Goal: Navigation & Orientation: Understand site structure

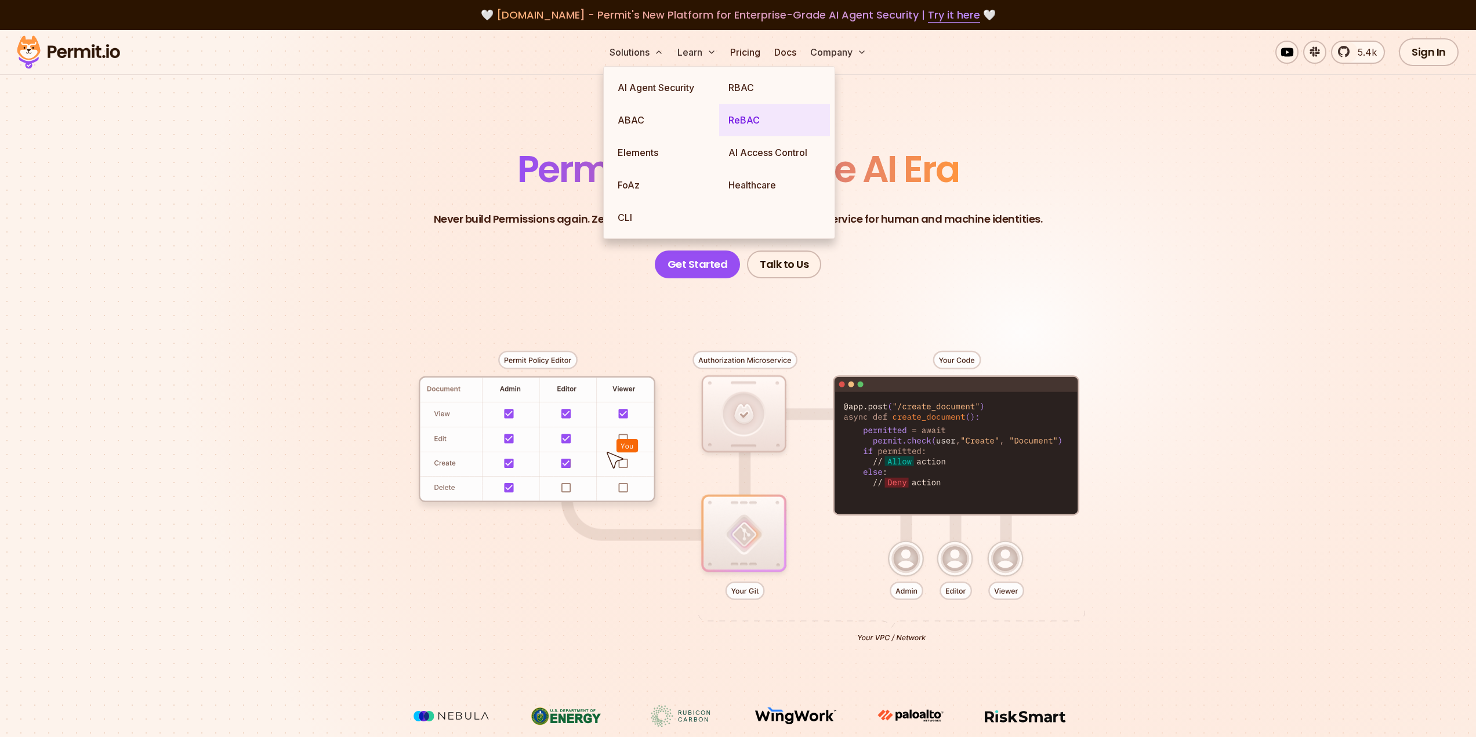
click at [738, 111] on link "ReBAC" at bounding box center [774, 120] width 111 height 32
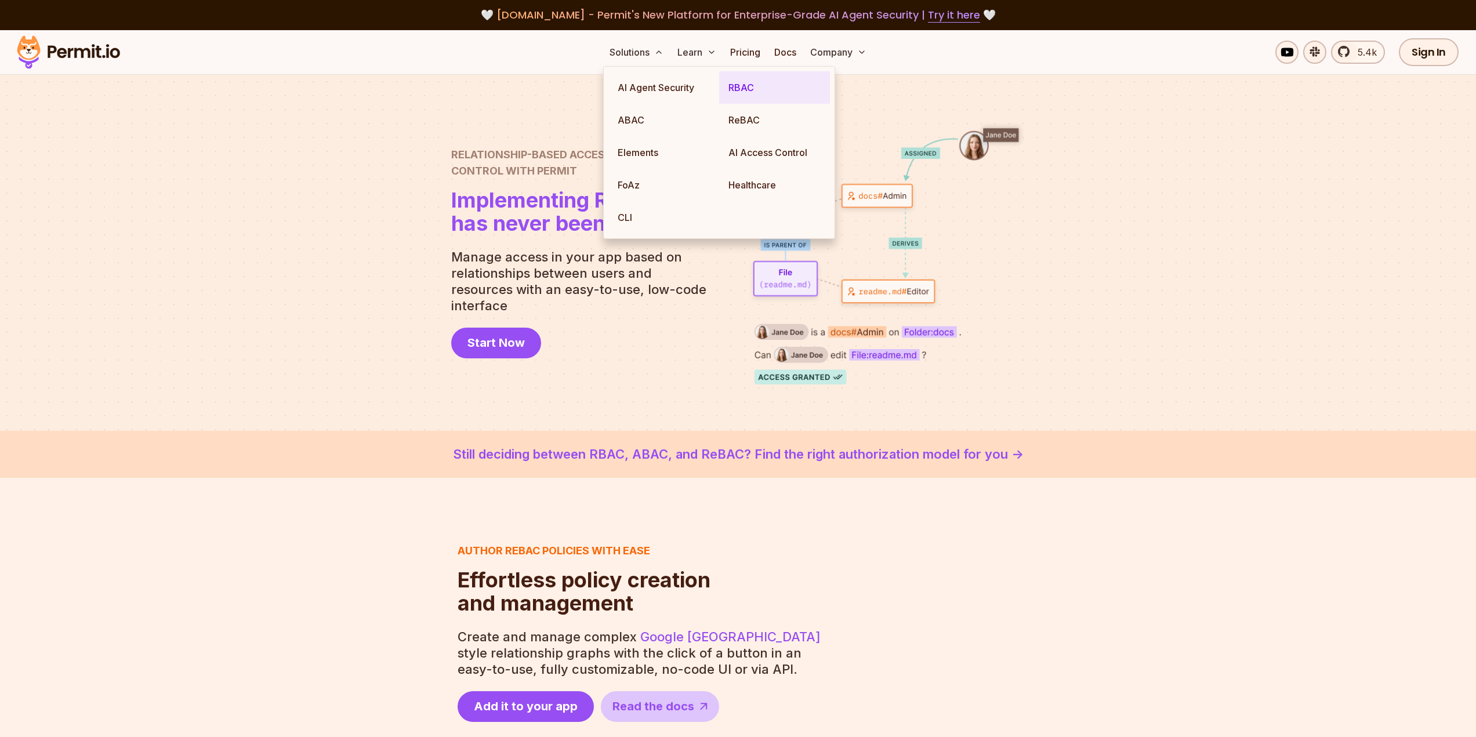
click at [734, 89] on link "RBAC" at bounding box center [774, 87] width 111 height 32
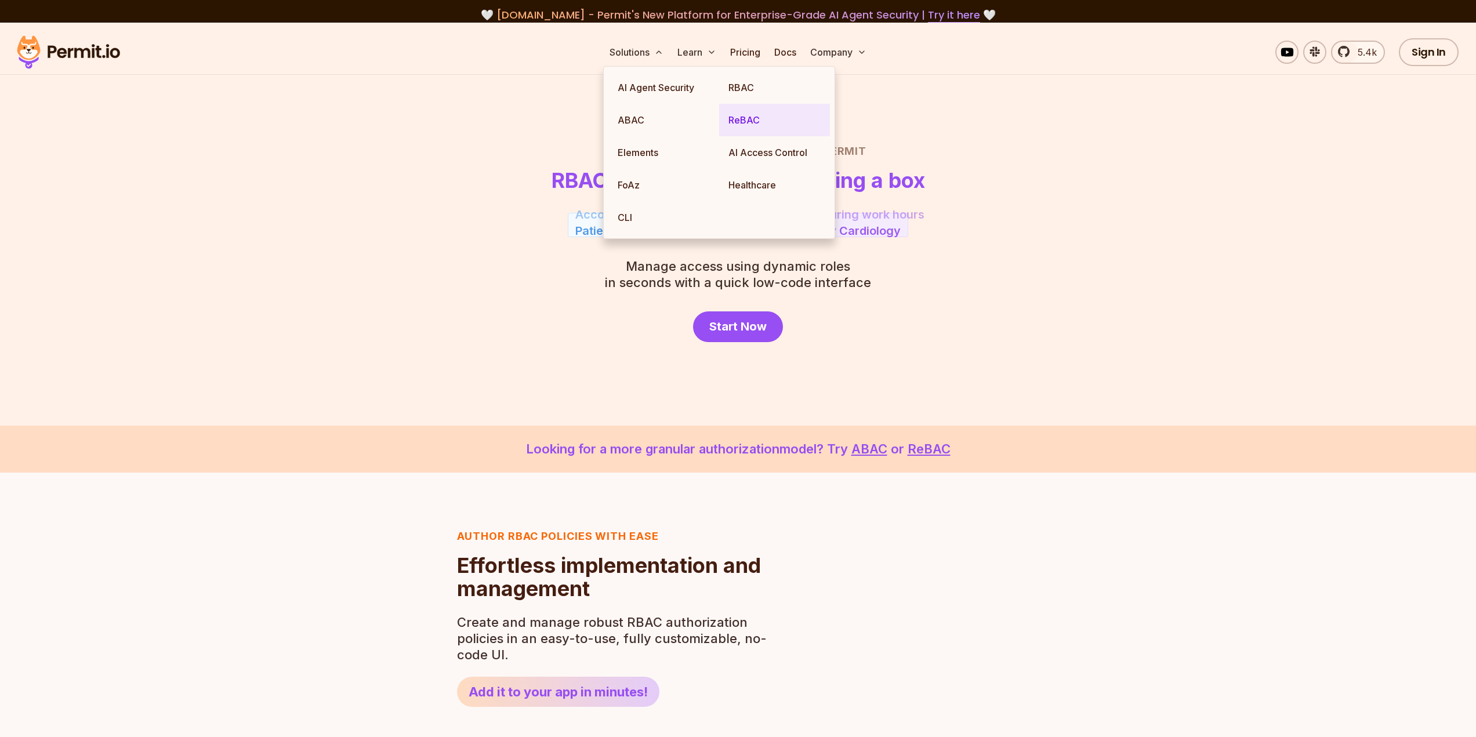
click at [732, 117] on link "ReBAC" at bounding box center [774, 120] width 111 height 32
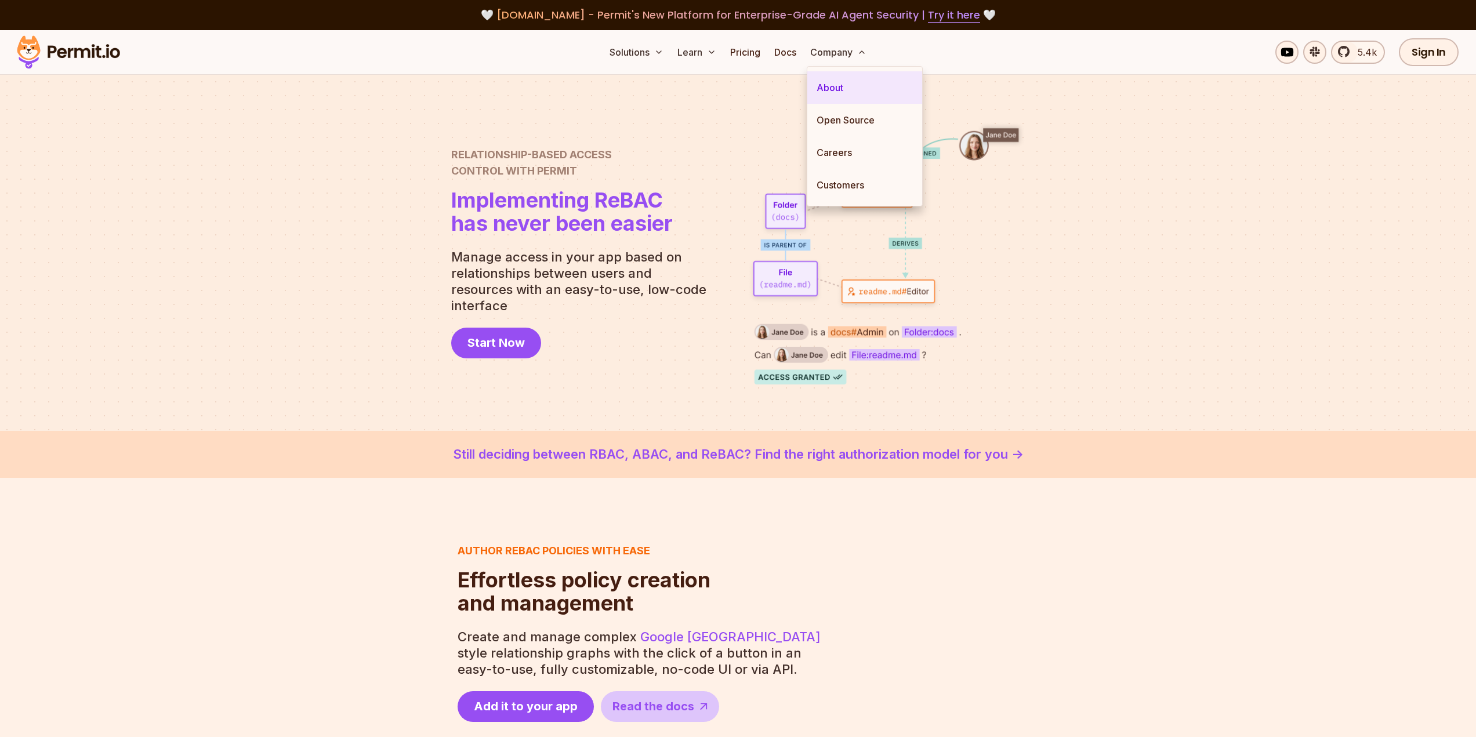
click at [834, 96] on link "About" at bounding box center [864, 87] width 115 height 32
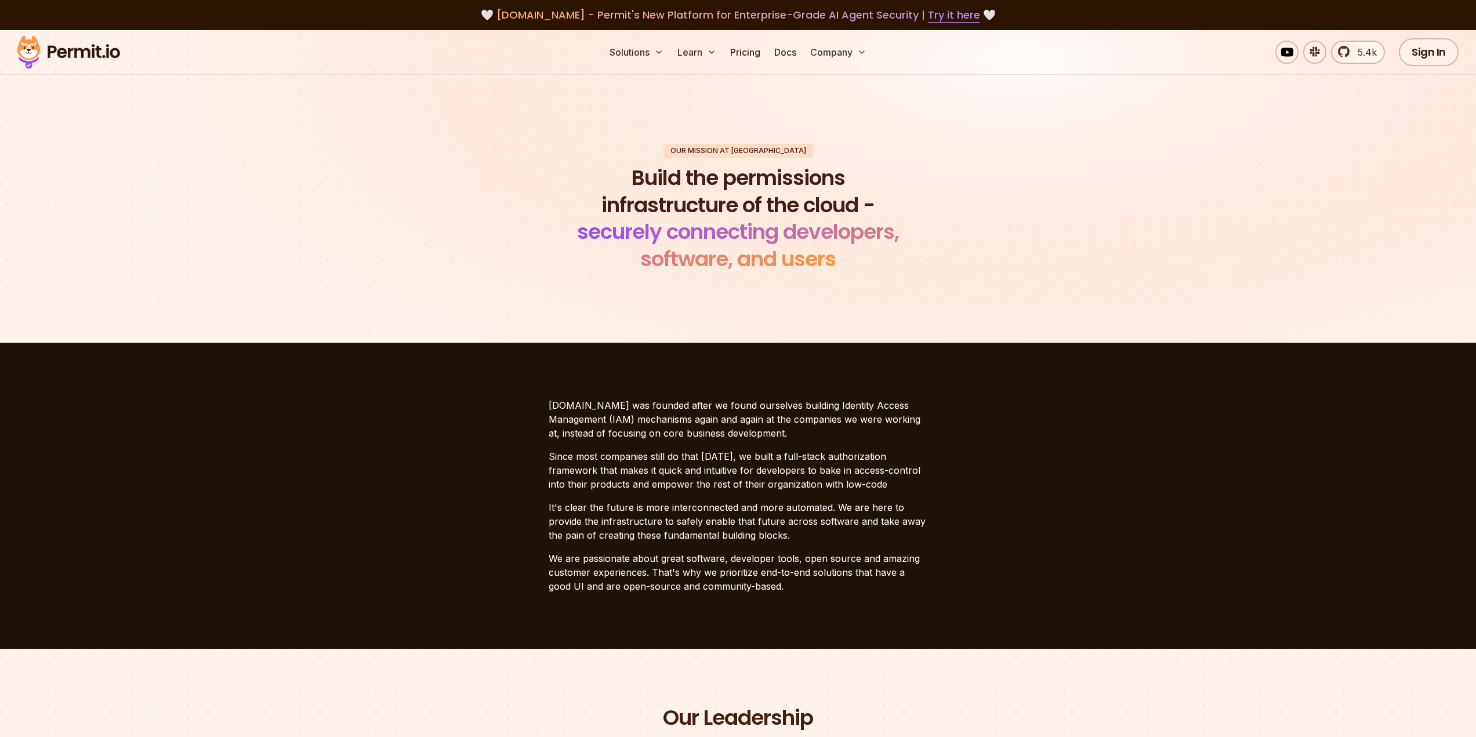
click at [990, 460] on section "[DOMAIN_NAME] was founded after we found ourselves building Identity Access Man…" at bounding box center [738, 496] width 1476 height 306
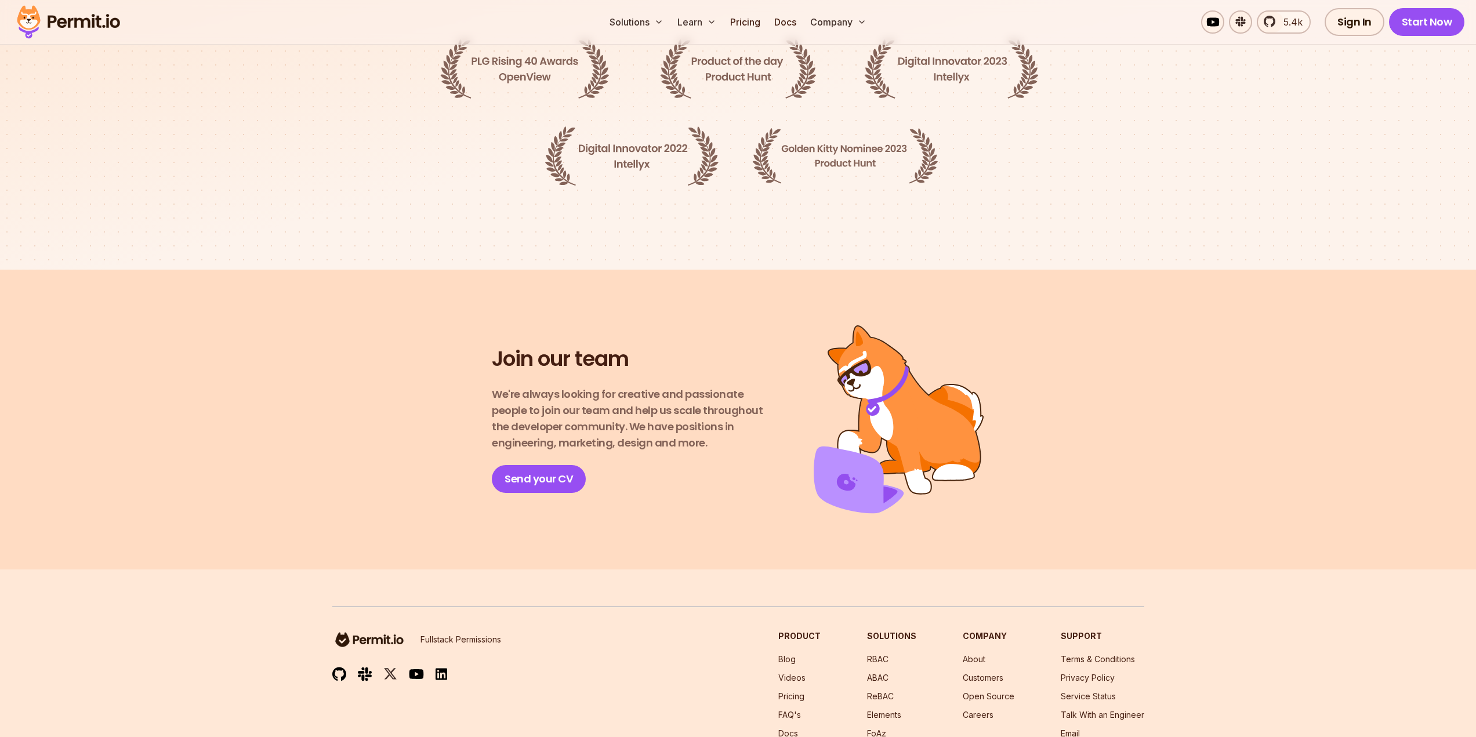
scroll to position [1862, 0]
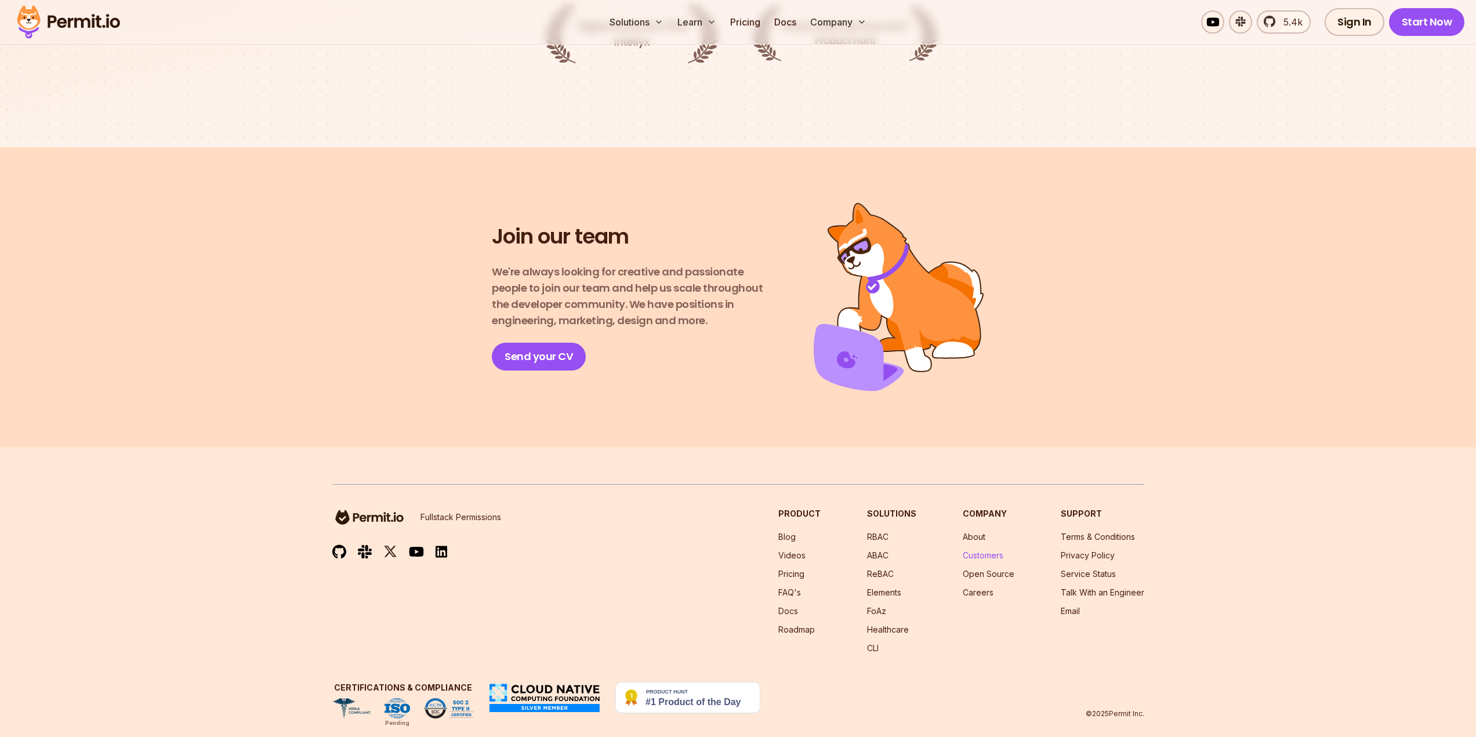
click at [980, 550] on link "Customers" at bounding box center [982, 555] width 41 height 10
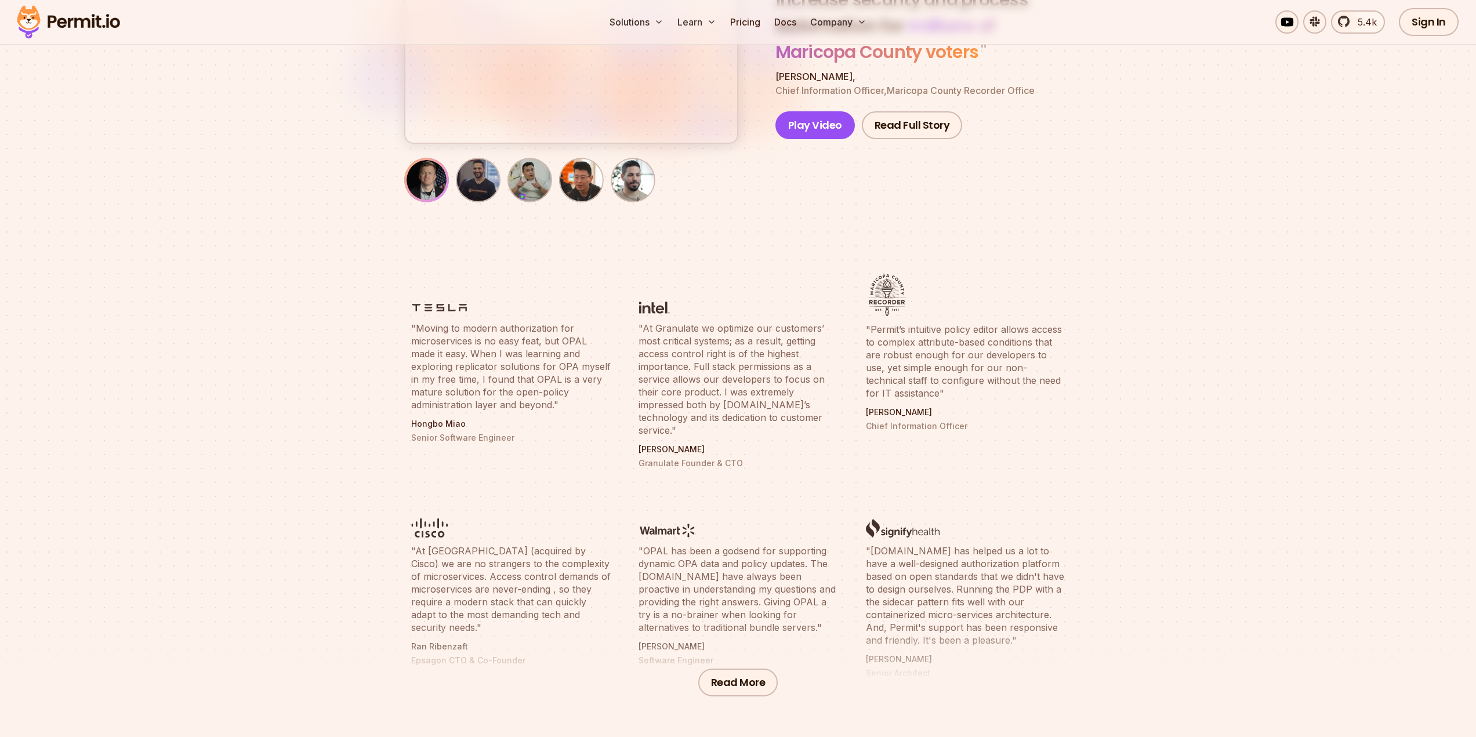
scroll to position [174, 0]
